Goal: Transaction & Acquisition: Purchase product/service

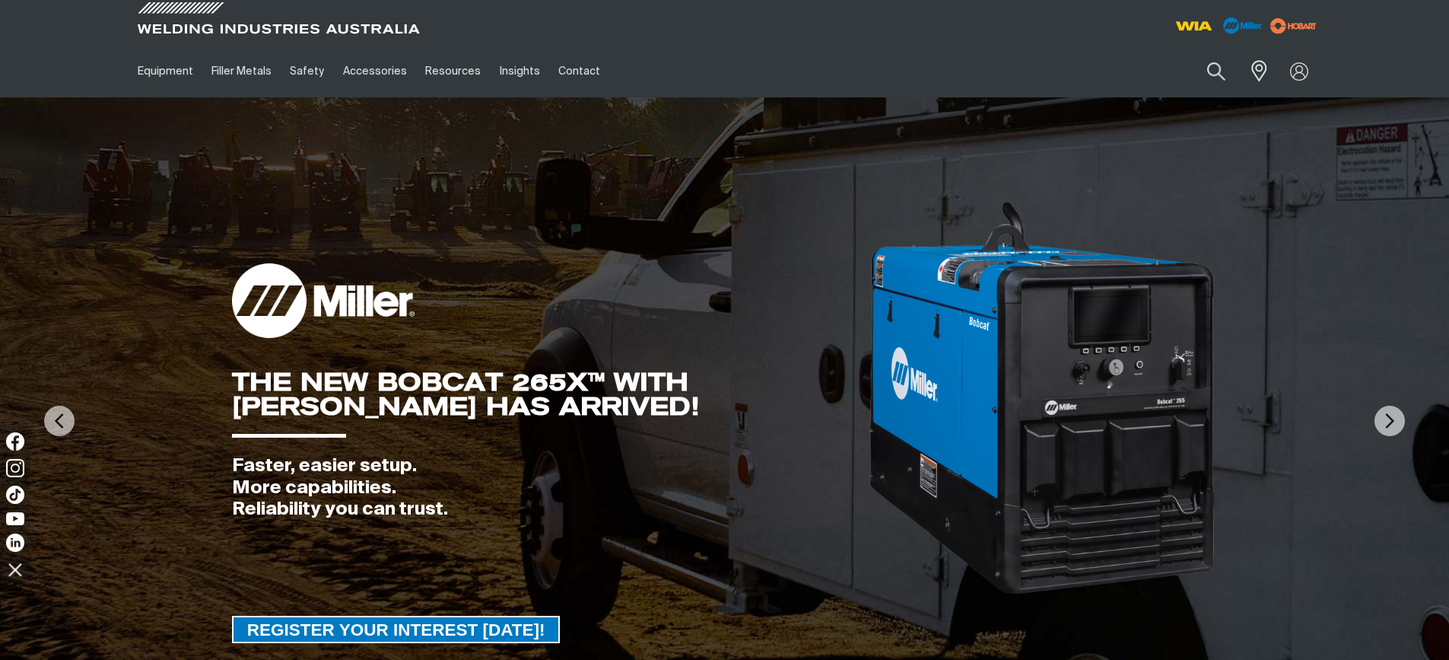
click at [1210, 72] on button "Search products" at bounding box center [1216, 71] width 52 height 36
click at [1039, 76] on input "Search" at bounding box center [1123, 71] width 234 height 34
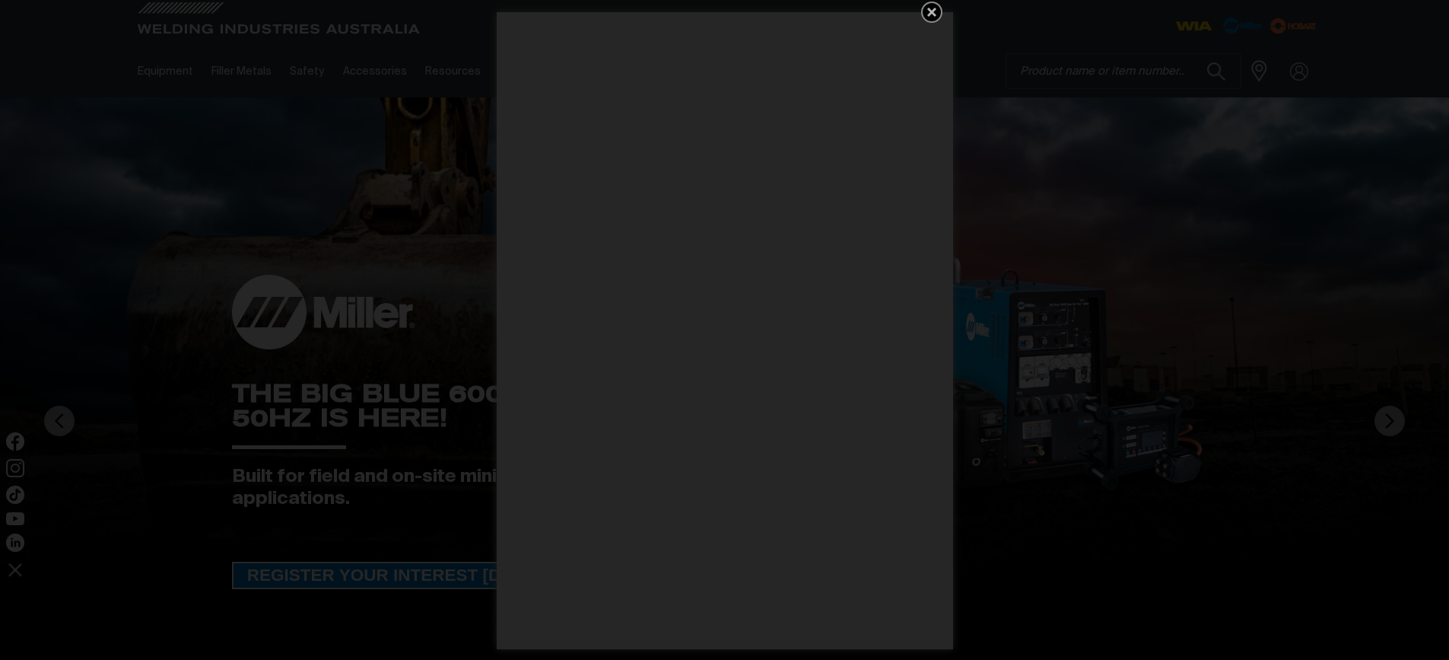
click at [929, 8] on icon "Get 5 WIA Welding Guides Free!" at bounding box center [931, 12] width 9 height 9
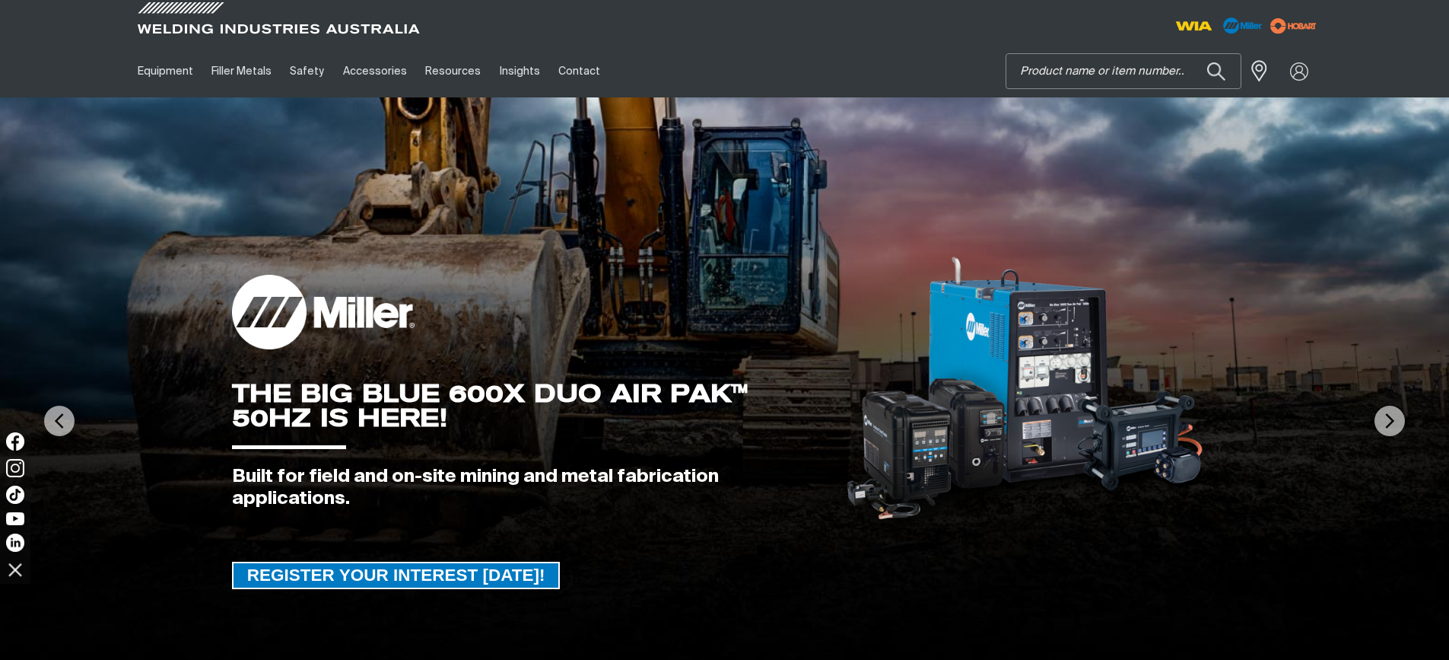
click at [1023, 69] on input "Search" at bounding box center [1123, 71] width 234 height 34
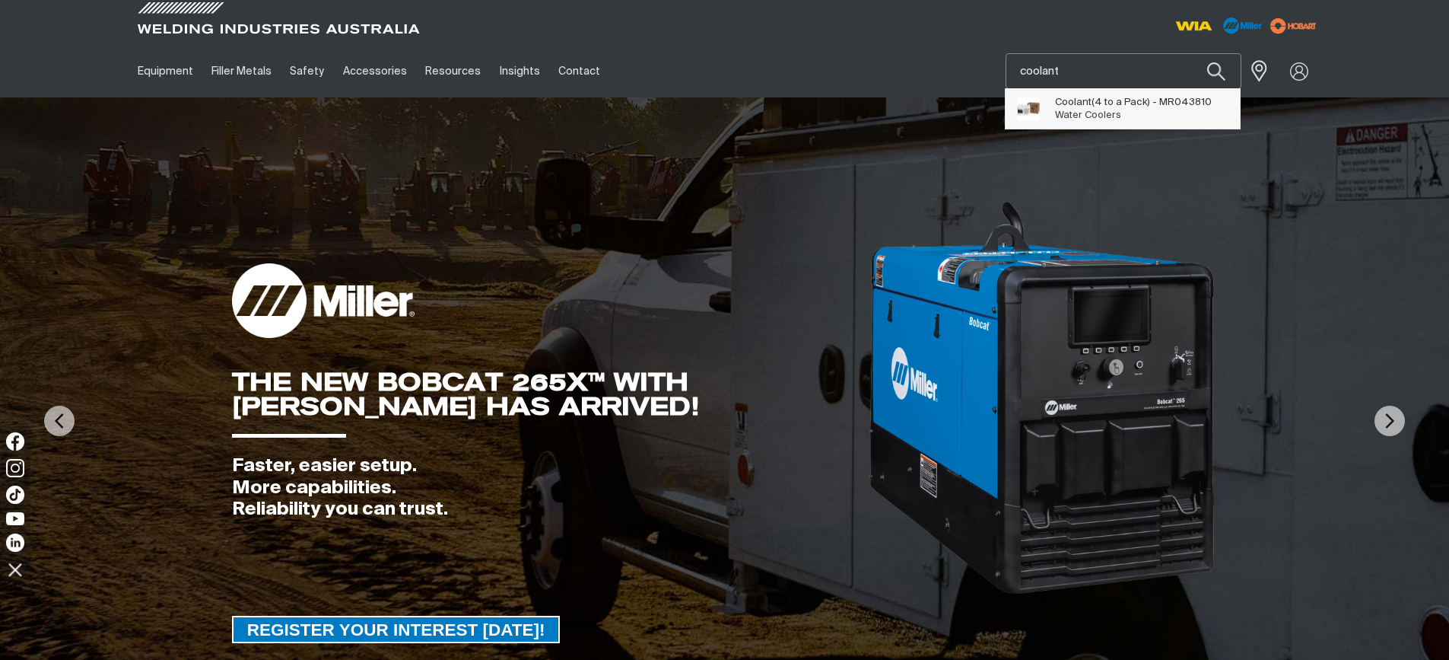
type input "coolant"
click at [1105, 116] on span "Water Coolers" at bounding box center [1088, 115] width 66 height 10
